Goal: Task Accomplishment & Management: Complete application form

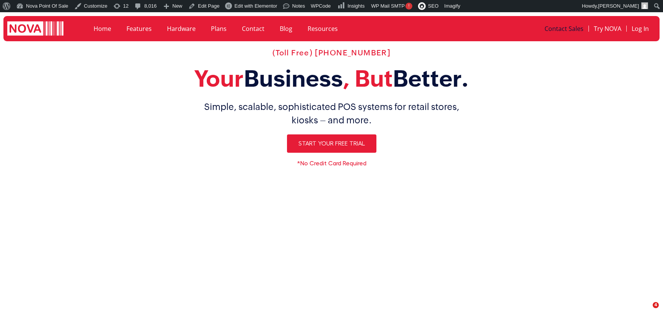
select select "[GEOGRAPHIC_DATA]"
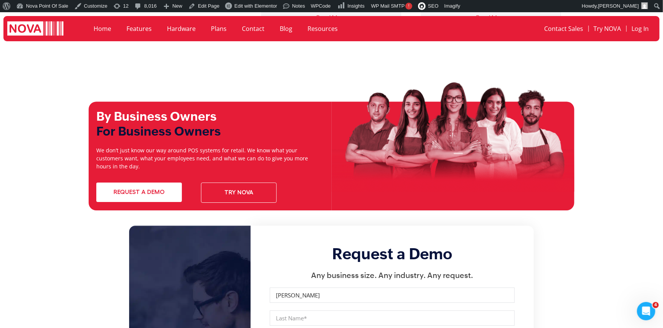
scroll to position [2604, 0]
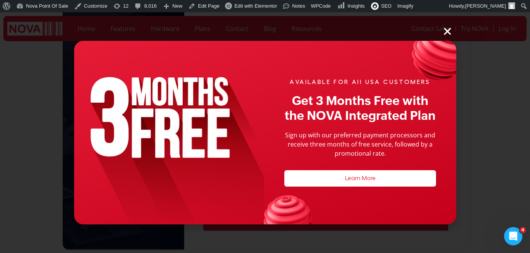
click at [448, 27] on icon "Close" at bounding box center [448, 31] width 10 height 10
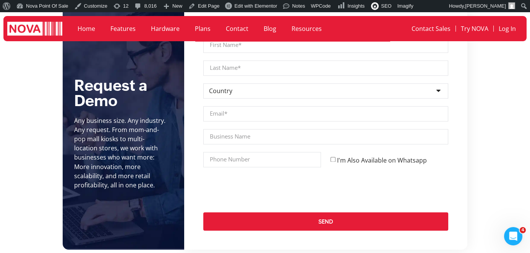
click at [333, 178] on div at bounding box center [325, 190] width 255 height 30
click at [345, 175] on div at bounding box center [325, 190] width 255 height 30
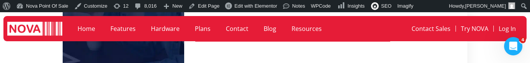
scroll to position [2818, 0]
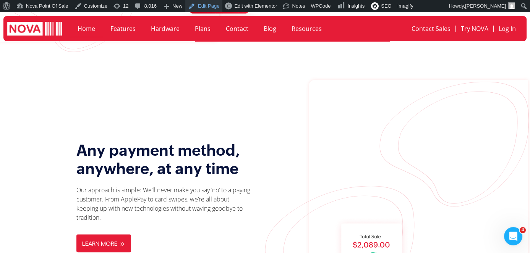
scroll to position [888, 0]
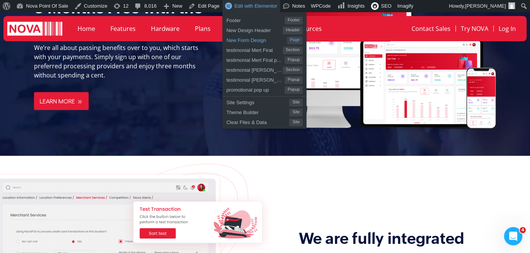
click at [242, 41] on span "New Form Design" at bounding box center [256, 39] width 60 height 10
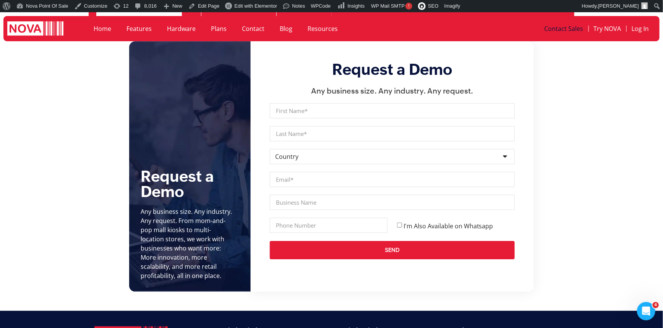
click at [52, 172] on section "Request a Demo Any business size. Any industry. Any request. From mom-and-pop m…" at bounding box center [331, 166] width 663 height 250
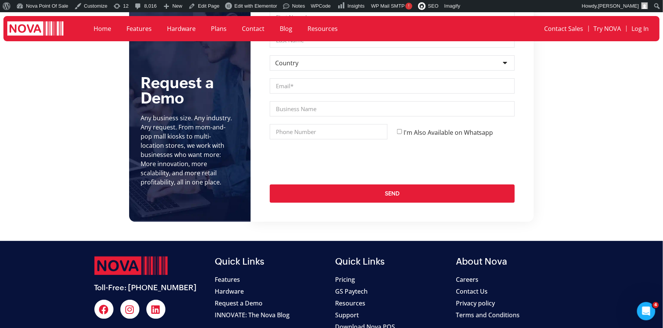
scroll to position [2906, 0]
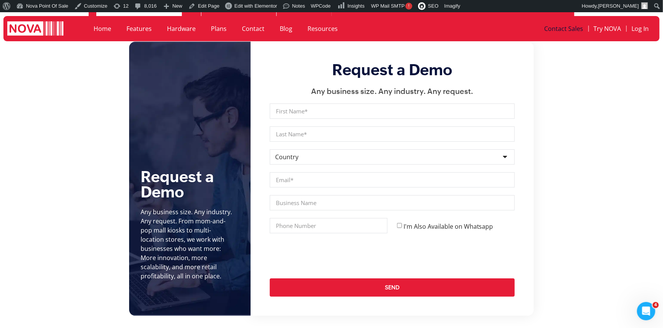
click at [643, 229] on section "Request a Demo Any business size. Any industry. Any request. From mom-and-pop m…" at bounding box center [331, 179] width 663 height 274
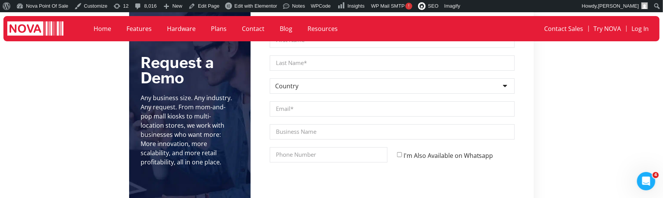
scroll to position [2864, 0]
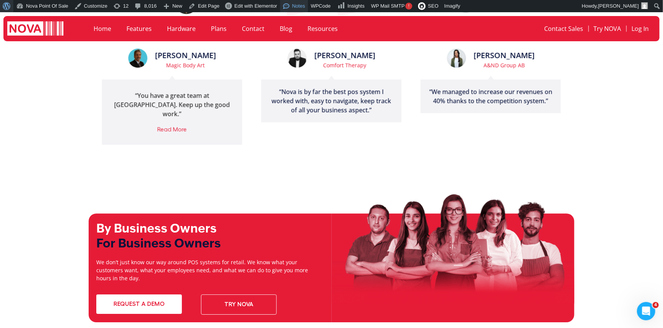
scroll to position [2500, 0]
